Goal: Task Accomplishment & Management: Use online tool/utility

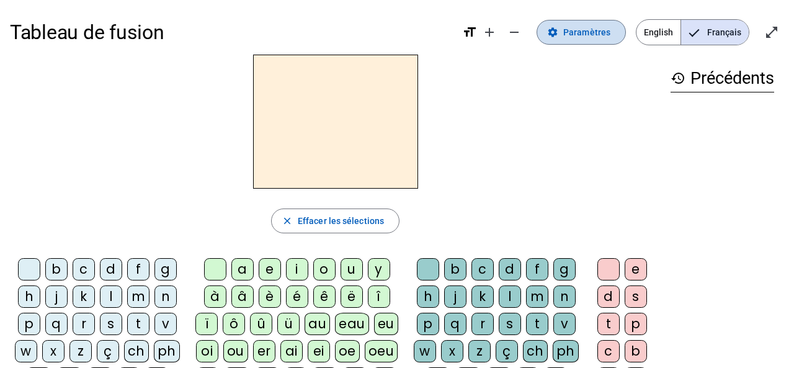
click at [585, 36] on span "Paramètres" at bounding box center [586, 32] width 47 height 15
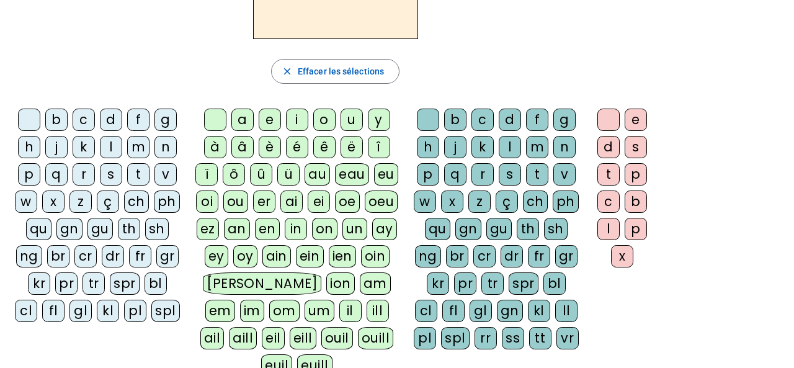
scroll to position [179, 0]
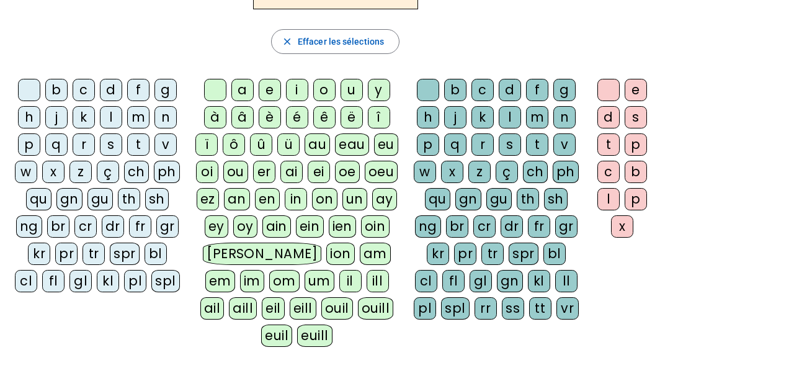
click at [290, 171] on div "ai" at bounding box center [291, 172] width 22 height 22
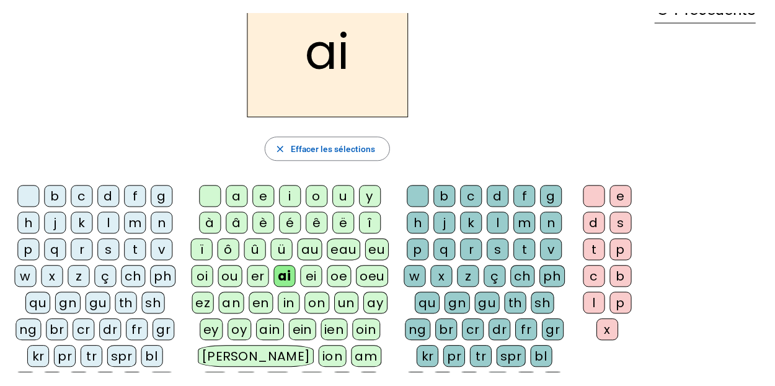
scroll to position [60, 0]
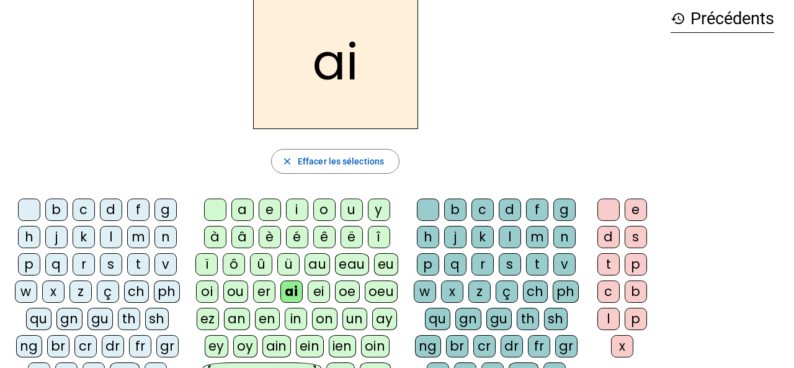
click at [512, 234] on div "l" at bounding box center [509, 237] width 22 height 22
click at [632, 210] on div "e" at bounding box center [635, 209] width 22 height 22
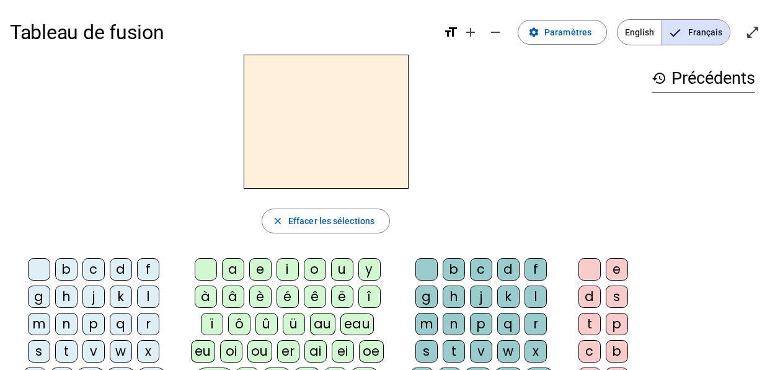
scroll to position [60, 0]
